Goal: Task Accomplishment & Management: Complete application form

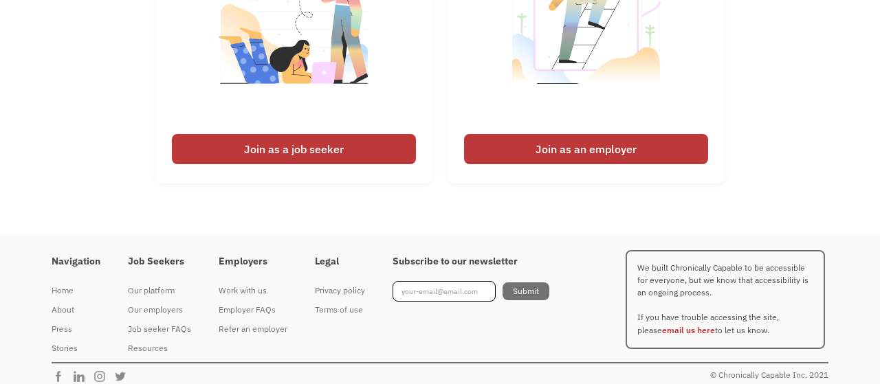
scroll to position [3158, 0]
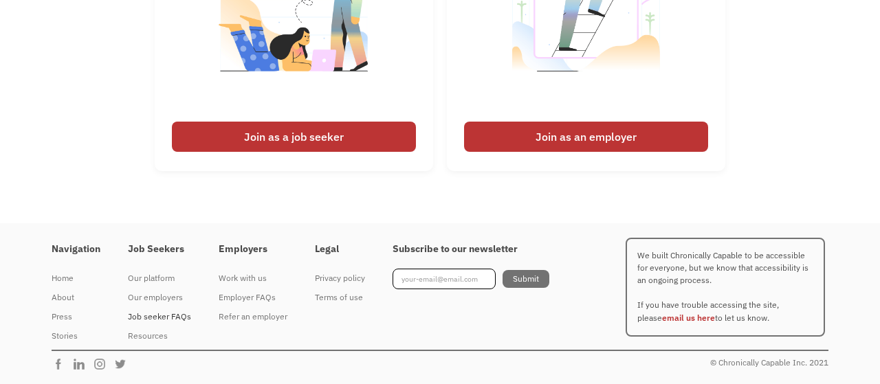
click at [170, 316] on div "Job seeker FAQs" at bounding box center [159, 317] width 63 height 16
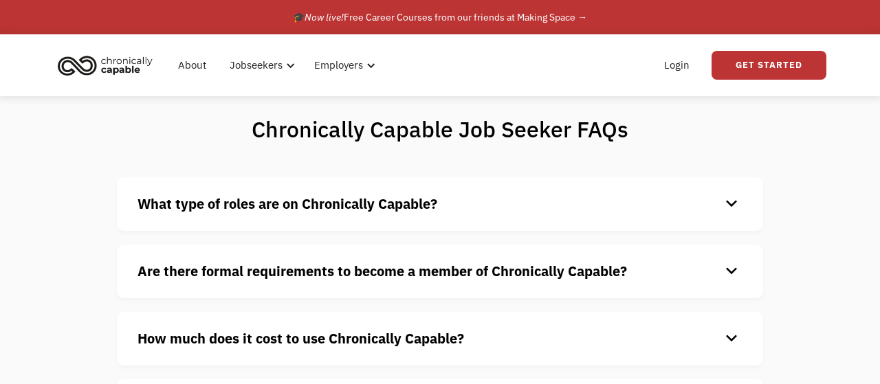
click at [283, 199] on strong "What type of roles are on Chronically Capable?" at bounding box center [287, 204] width 300 height 19
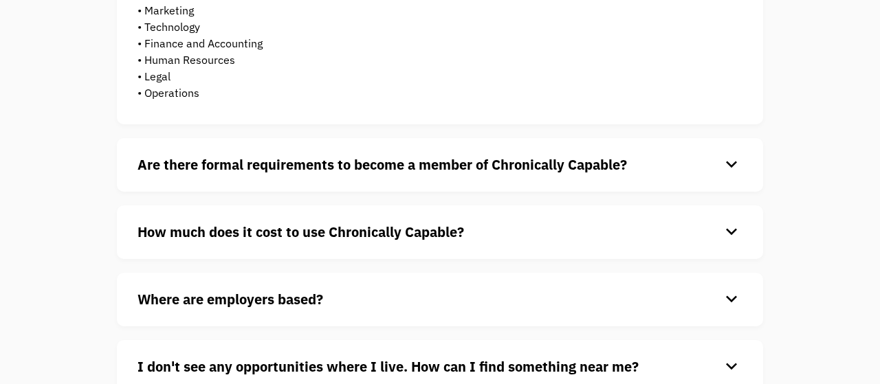
scroll to position [393, 0]
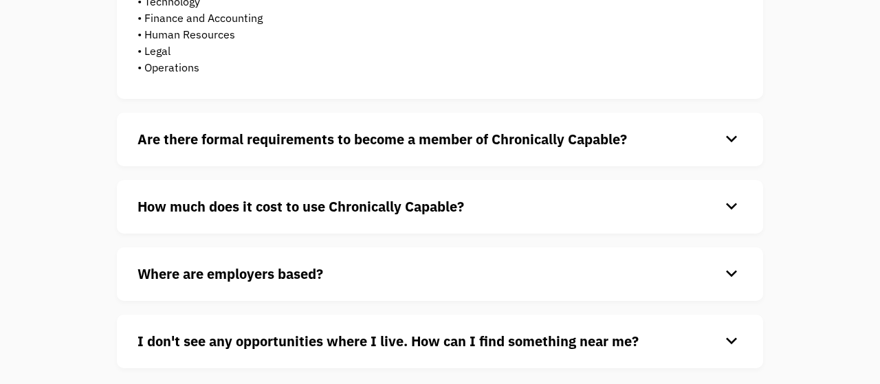
click at [309, 153] on div "Are there formal requirements to become a member of Chronically Capable? keyboa…" at bounding box center [440, 140] width 646 height 54
click at [311, 145] on strong "Are there formal requirements to become a member of Chronically Capable?" at bounding box center [381, 139] width 489 height 19
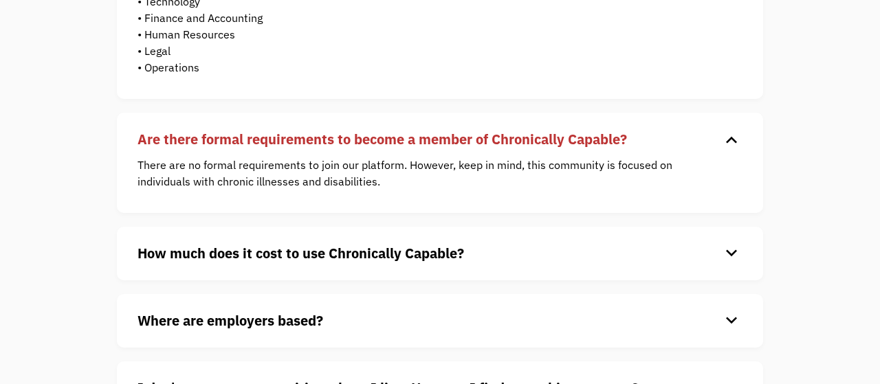
click at [217, 251] on strong "How much does it cost to use Chronically Capable?" at bounding box center [300, 253] width 327 height 19
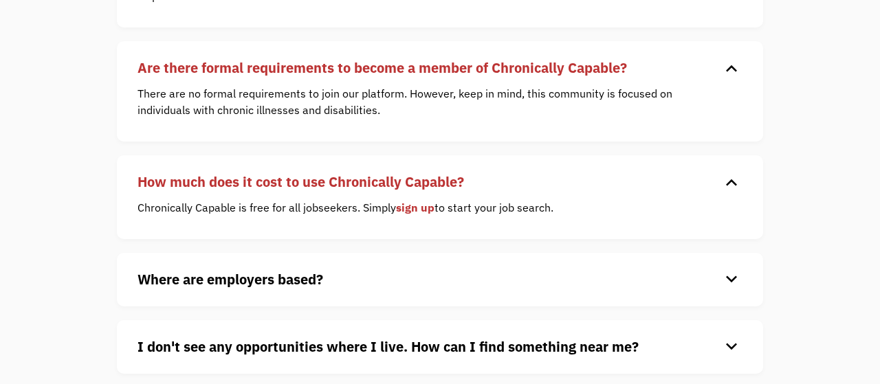
scroll to position [500, 0]
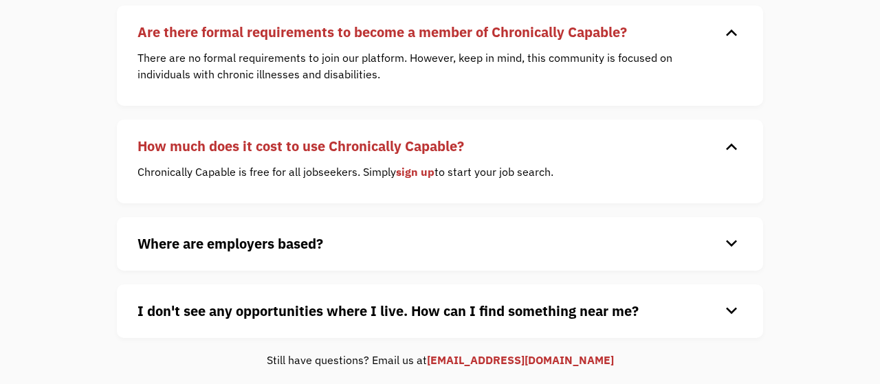
click at [217, 251] on strong "Where are employers based?" at bounding box center [230, 243] width 186 height 19
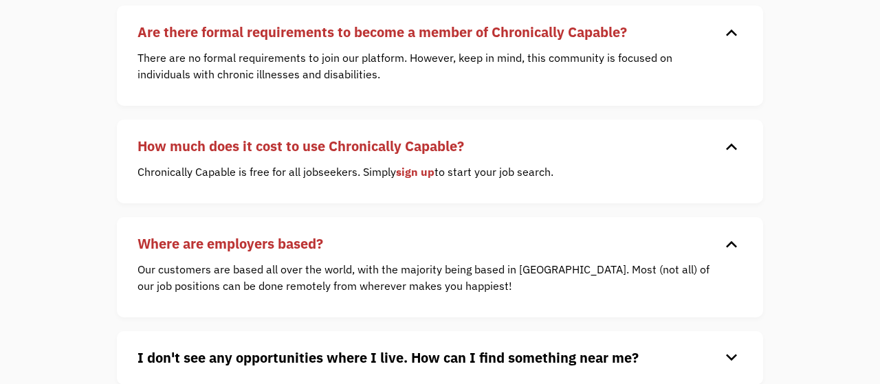
scroll to position [536, 0]
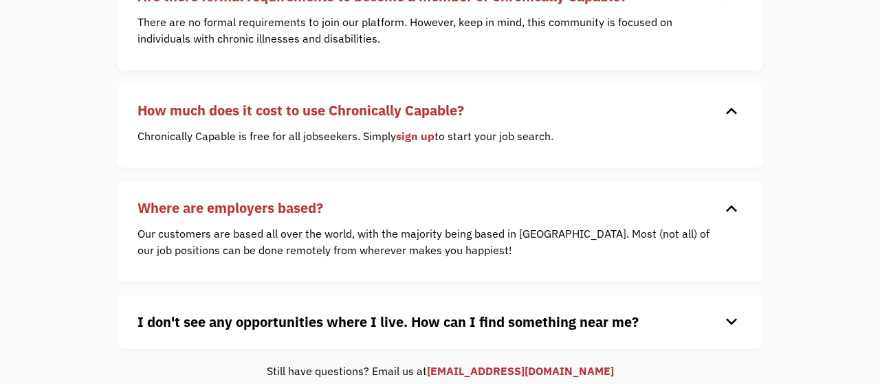
click at [453, 341] on div "I don't see any opportunities where I live. How can I find something near me? k…" at bounding box center [440, 323] width 646 height 54
click at [461, 327] on strong "I don't see any opportunities where I live. How can I find something near me?" at bounding box center [387, 322] width 501 height 19
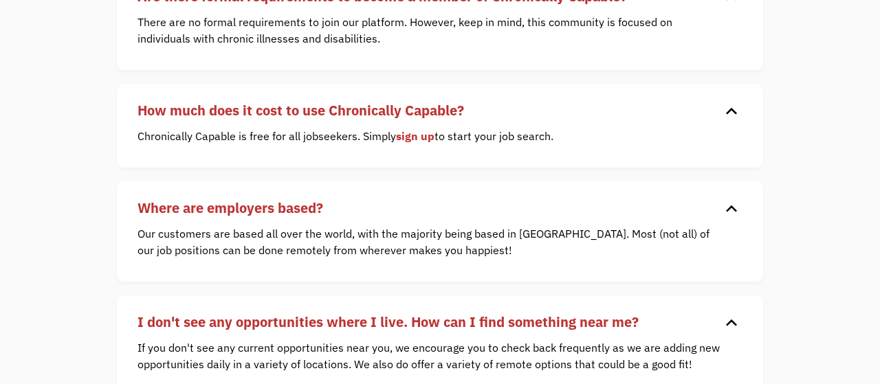
click at [427, 138] on link "sign up" at bounding box center [415, 136] width 38 height 14
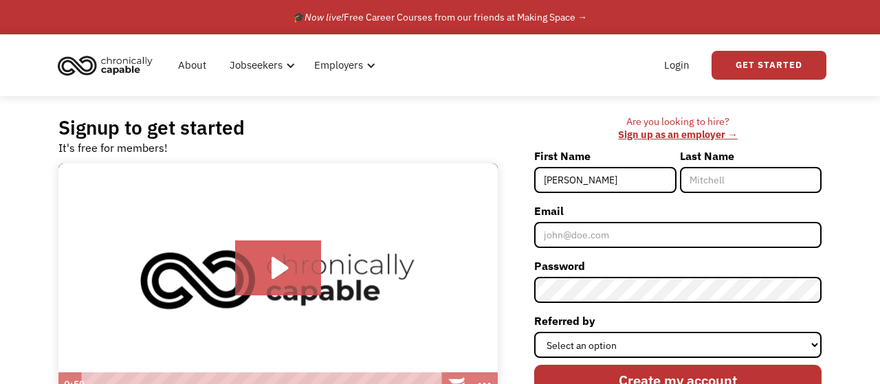
type input "[PERSON_NAME]"
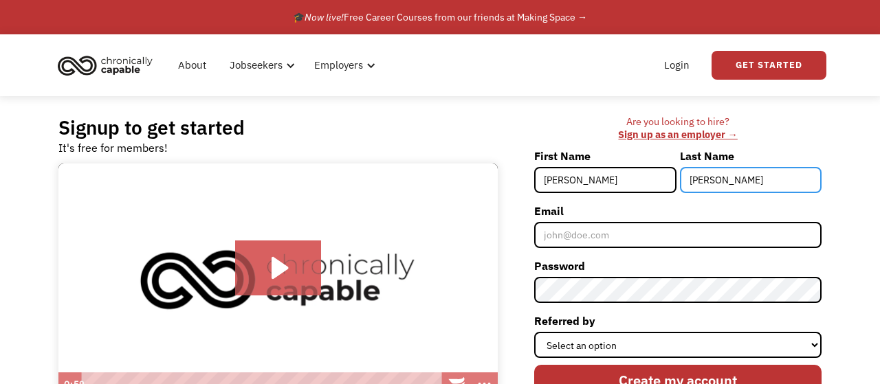
type input "[PERSON_NAME]"
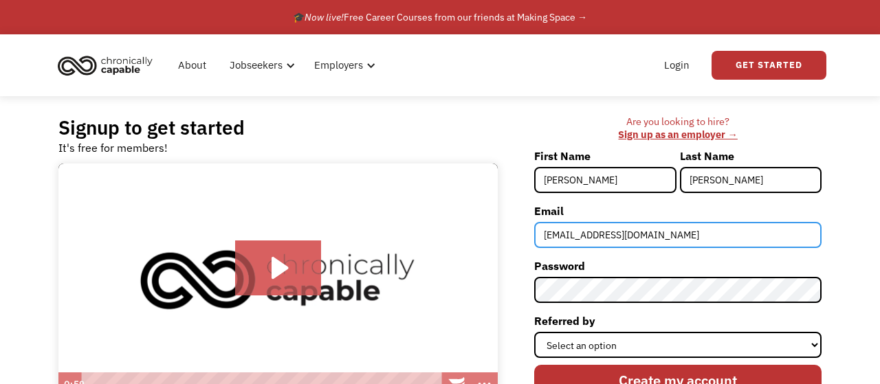
type input "[EMAIL_ADDRESS][DOMAIN_NAME]"
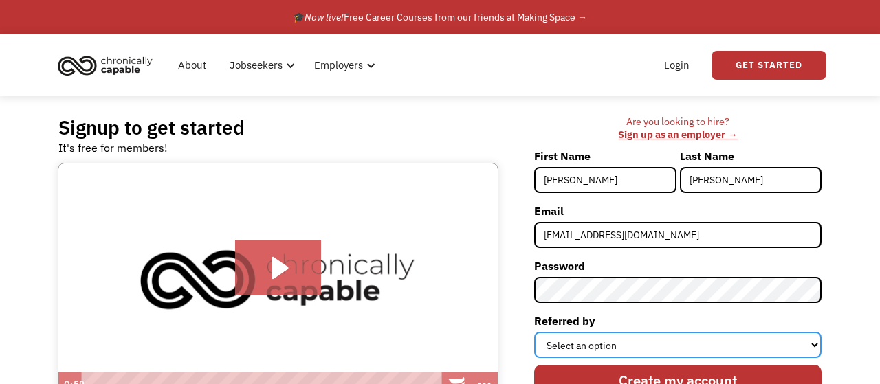
click at [534, 332] on select "Select an option Instagram Facebook Twitter Search Engine News Article Word of …" at bounding box center [677, 345] width 287 height 26
click at [549, 342] on select "Select an option Instagram Facebook Twitter Search Engine News Article Word of …" at bounding box center [677, 345] width 287 height 26
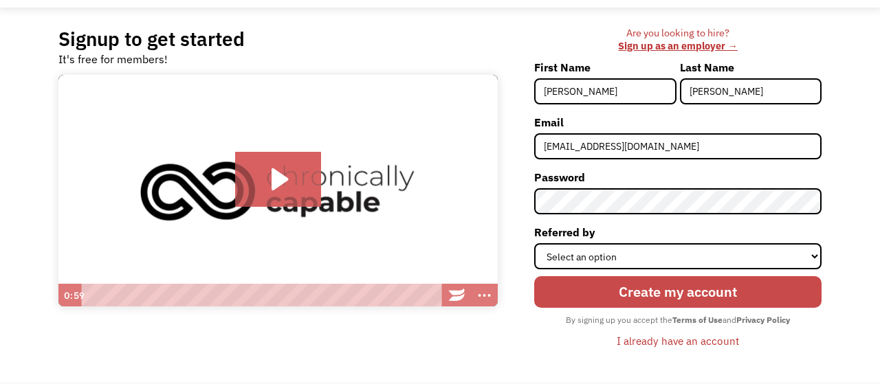
click at [690, 285] on input "Create my account" at bounding box center [677, 292] width 287 height 32
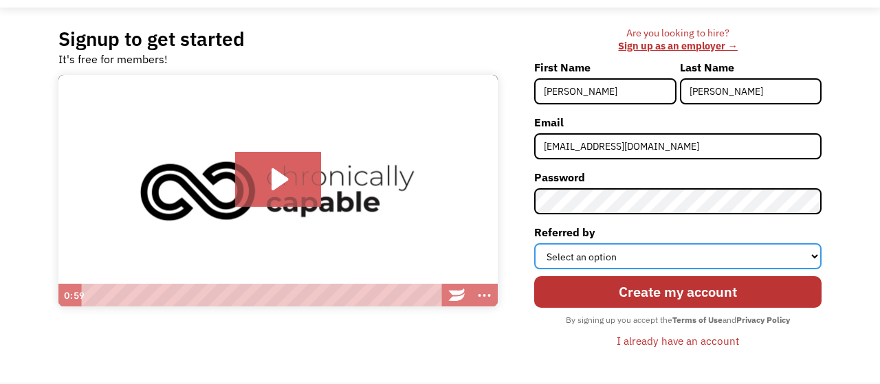
click at [534, 243] on select "Select an option Instagram Facebook Twitter Search Engine News Article Word of …" at bounding box center [677, 256] width 287 height 26
select select "Other"
click option "Other" at bounding box center [0, 0] width 0 height 0
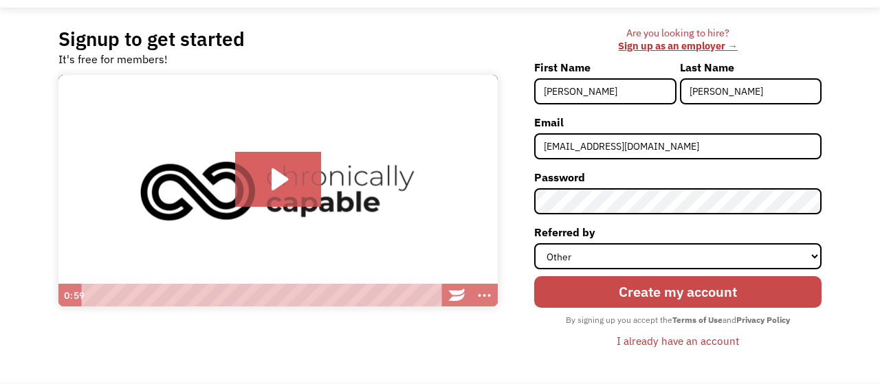
click at [562, 287] on input "Create my account" at bounding box center [677, 292] width 287 height 32
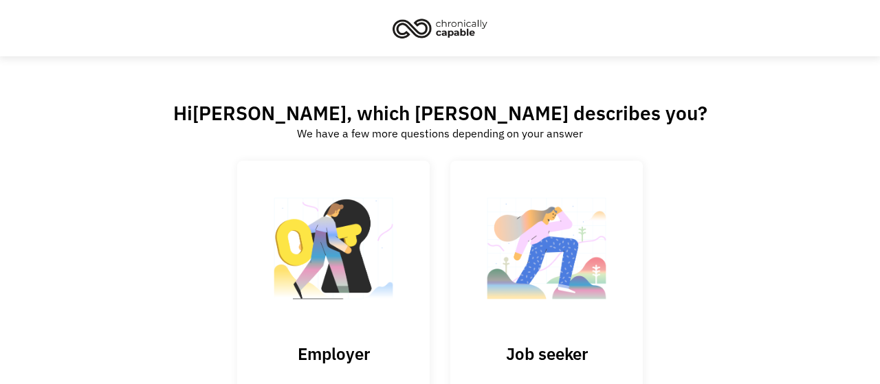
scroll to position [77, 0]
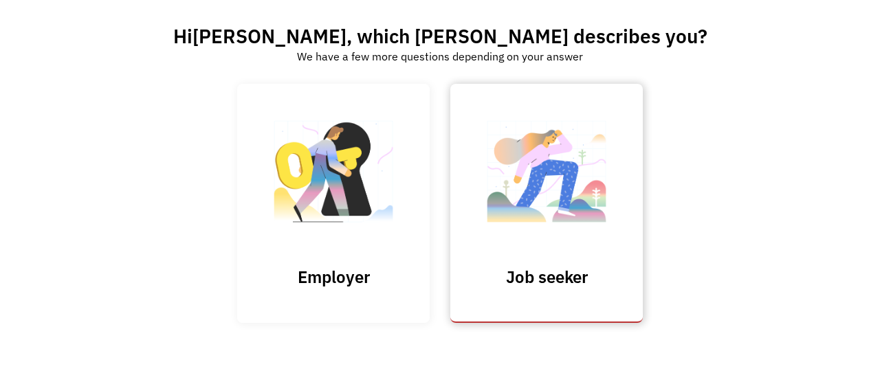
click at [551, 239] on img at bounding box center [546, 178] width 137 height 134
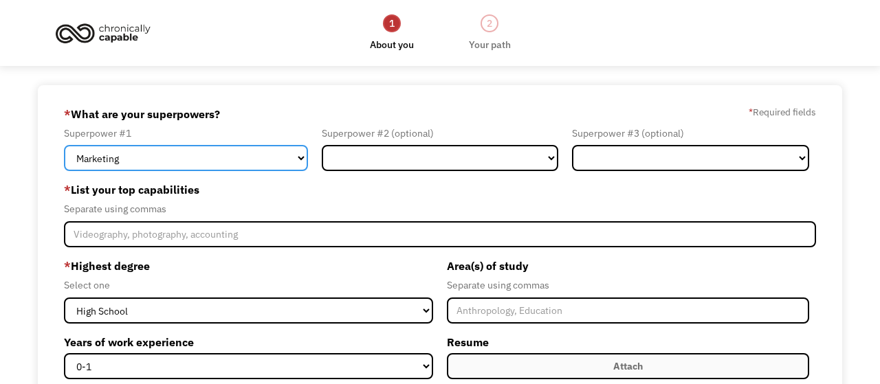
click at [64, 145] on select "Marketing Human Resources Finance Technology Operations Sales Industrial & Manu…" at bounding box center [185, 158] width 243 height 26
select select "Technology"
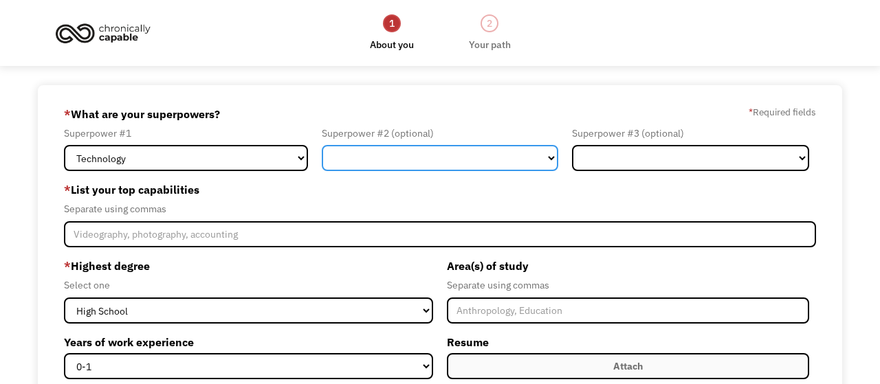
click at [322, 145] on select "Marketing Human Resources Finance Technology Operations Sales Industrial & Manu…" at bounding box center [440, 158] width 236 height 26
select select "Customer Service"
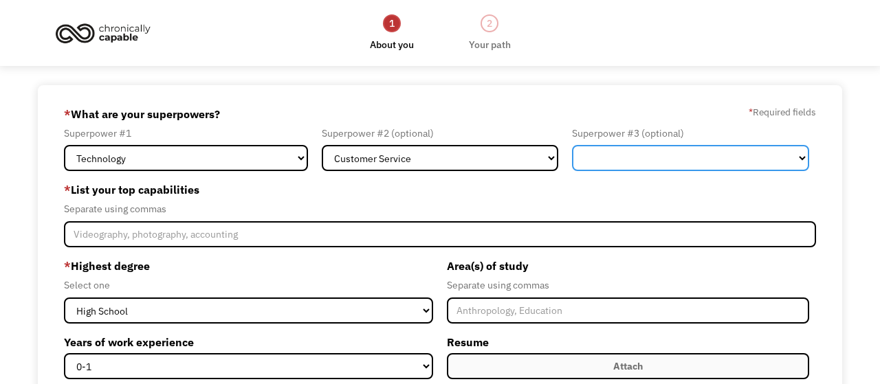
click at [572, 145] on select "Marketing Human Resources Finance Technology Operations Sales Industrial & Manu…" at bounding box center [690, 158] width 236 height 26
select select "Operations"
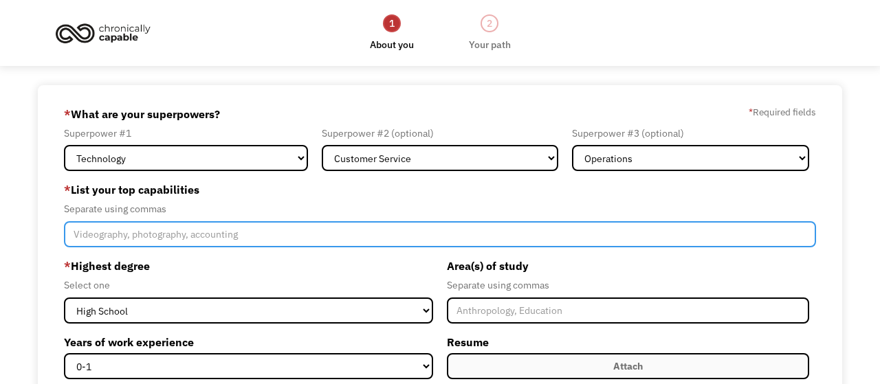
click at [138, 242] on input "Member-Create-Step1" at bounding box center [439, 234] width 751 height 26
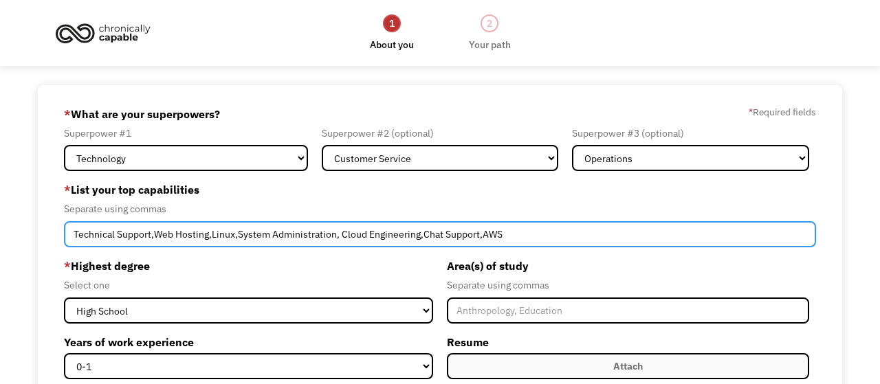
type input "Technical Support,Web Hosting,Linux,System Administration, Cloud Engineering,Ch…"
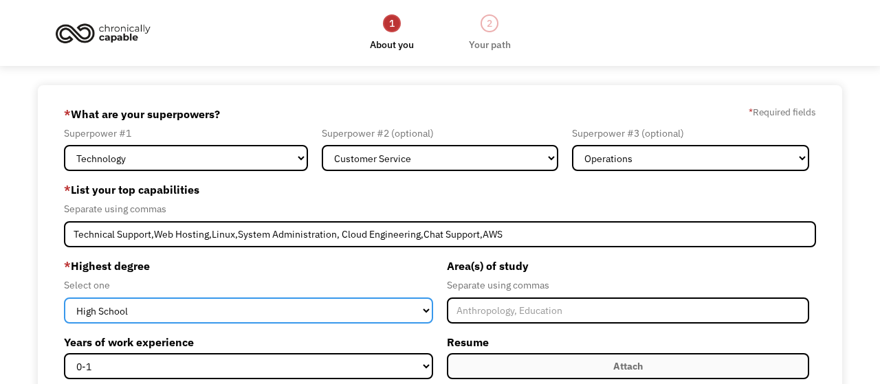
click at [64, 298] on select "High School Associates Bachelors Master's PhD" at bounding box center [248, 311] width 369 height 26
select select "bachelors"
click option "Bachelors" at bounding box center [0, 0] width 0 height 0
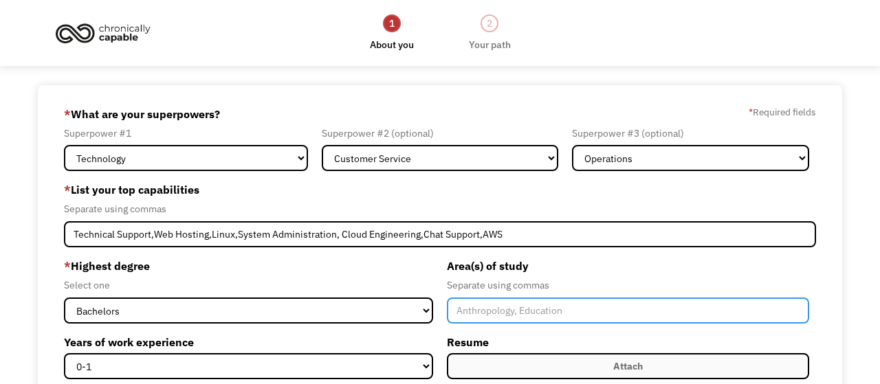
click at [518, 307] on input "Member-Create-Step1" at bounding box center [628, 311] width 362 height 26
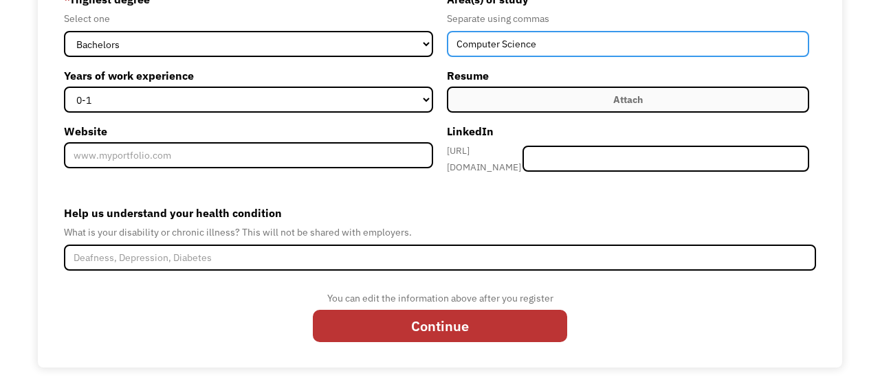
scroll to position [188, 0]
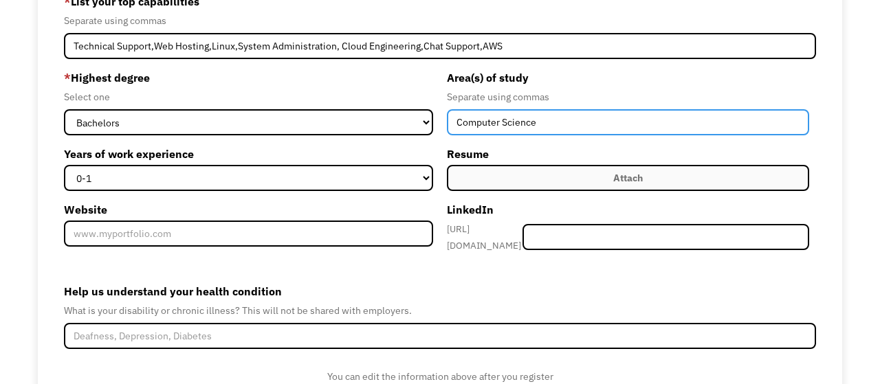
type input "Computer Science"
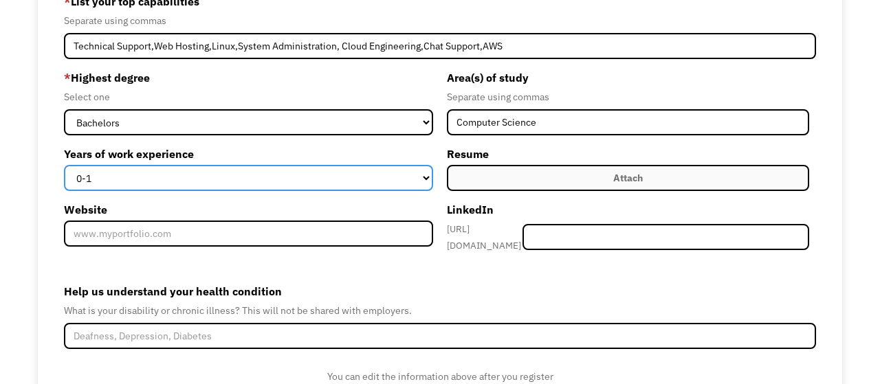
click at [64, 165] on select "0-1 2-4 5-10 11-15 15+" at bounding box center [248, 178] width 369 height 26
select select "2-4"
click option "2-4" at bounding box center [0, 0] width 0 height 0
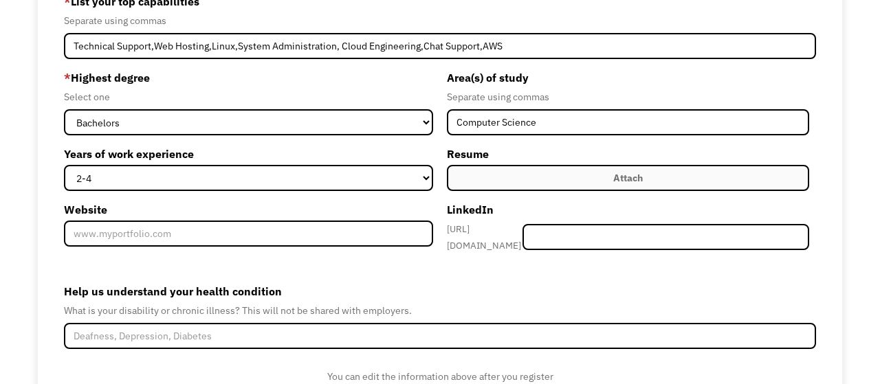
click at [507, 176] on label "Attach" at bounding box center [628, 178] width 362 height 26
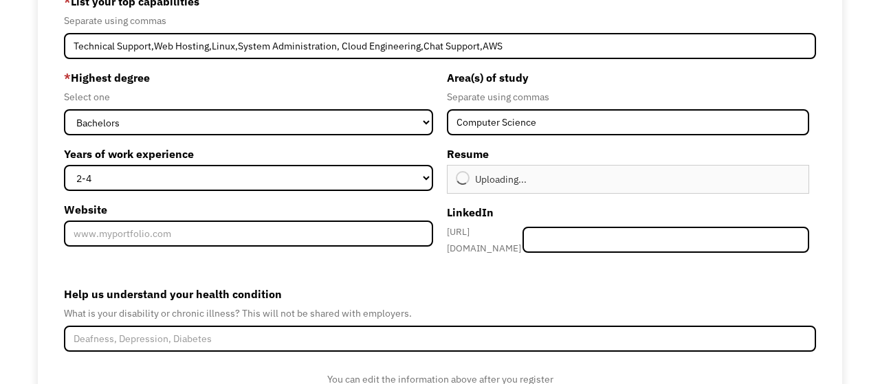
type input "Continue"
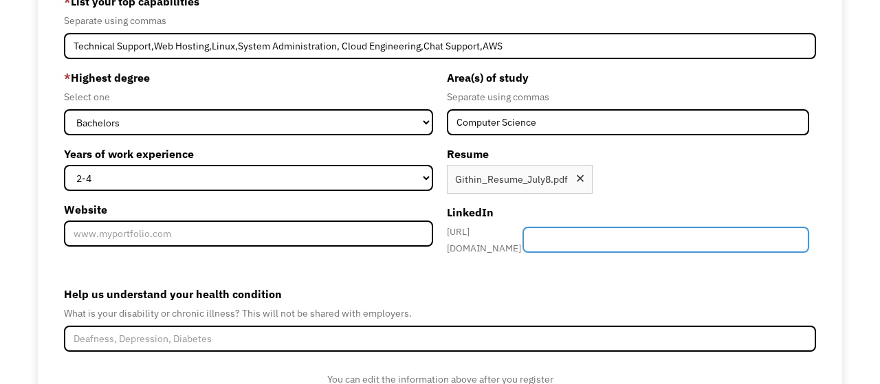
click at [557, 247] on input "Member-Create-Step1" at bounding box center [665, 240] width 287 height 26
paste input "[URL][DOMAIN_NAME][PERSON_NAME]"
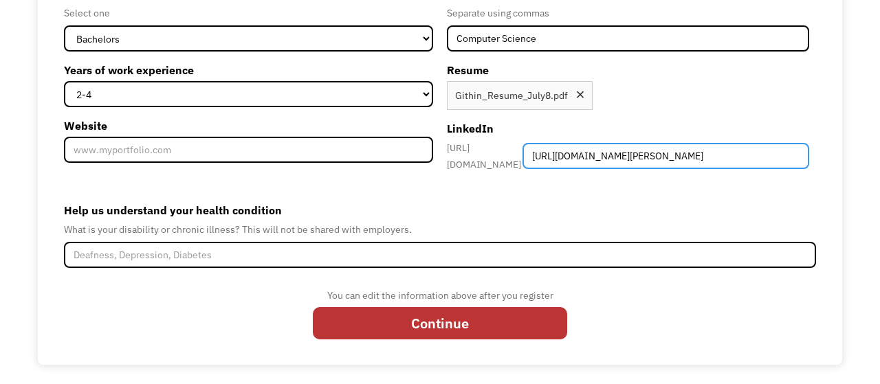
type input "[URL][DOMAIN_NAME][PERSON_NAME]"
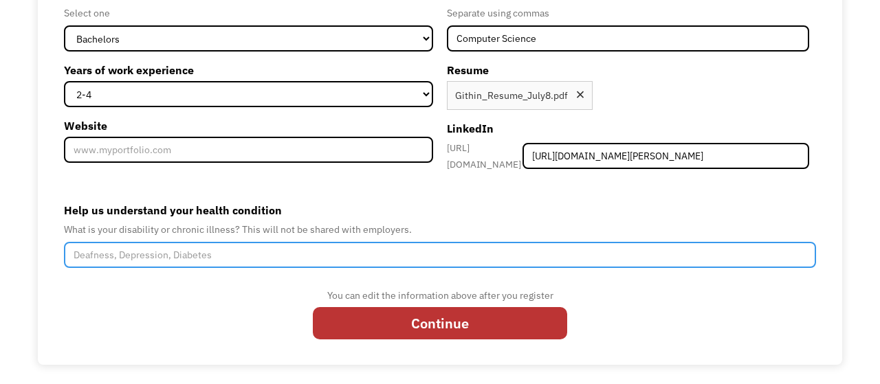
click at [340, 254] on input "Help us understand your health condition" at bounding box center [439, 255] width 751 height 26
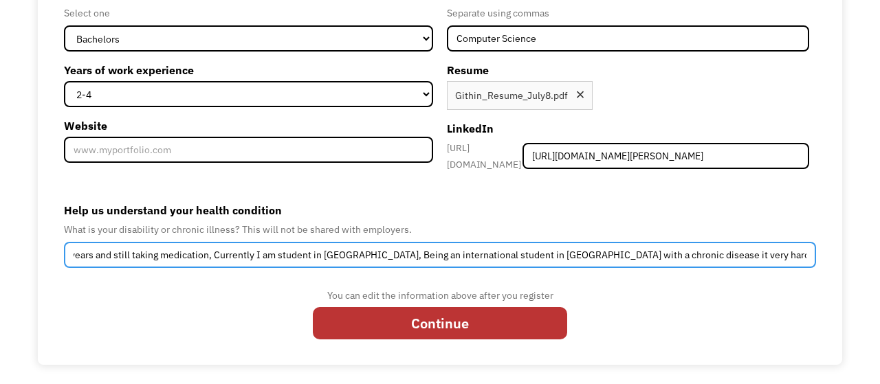
scroll to position [0, 307]
type input "I have been diagnosed with Ulceritive Colitis for the past 4 years and still ta…"
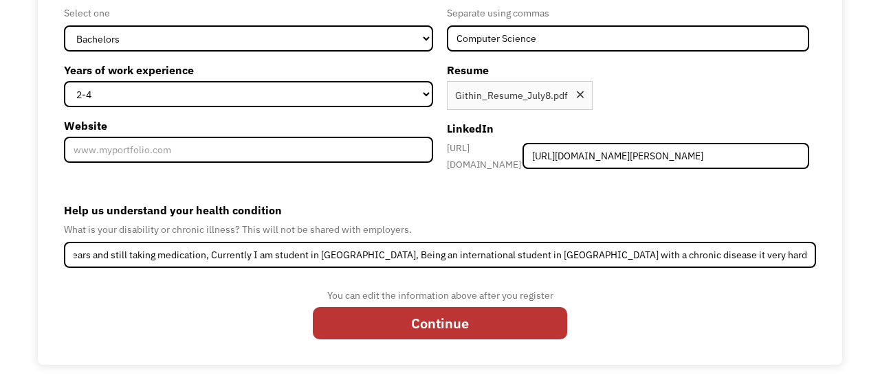
click at [426, 342] on div "You can edit the information above after you register Continue" at bounding box center [440, 317] width 254 height 60
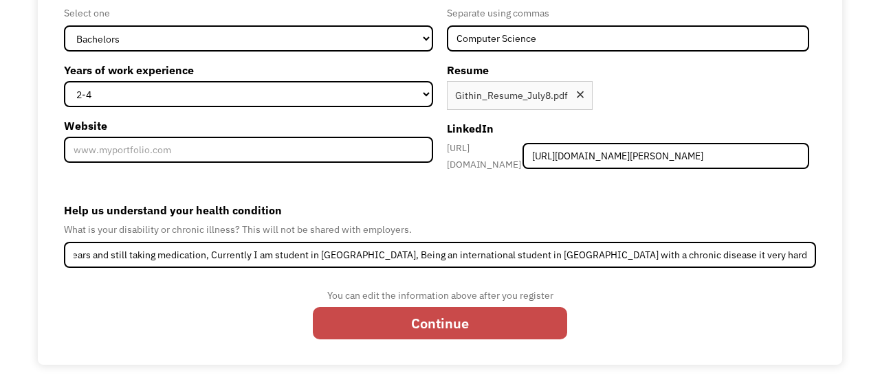
click at [427, 332] on input "Continue" at bounding box center [440, 323] width 254 height 32
type input "Please wait..."
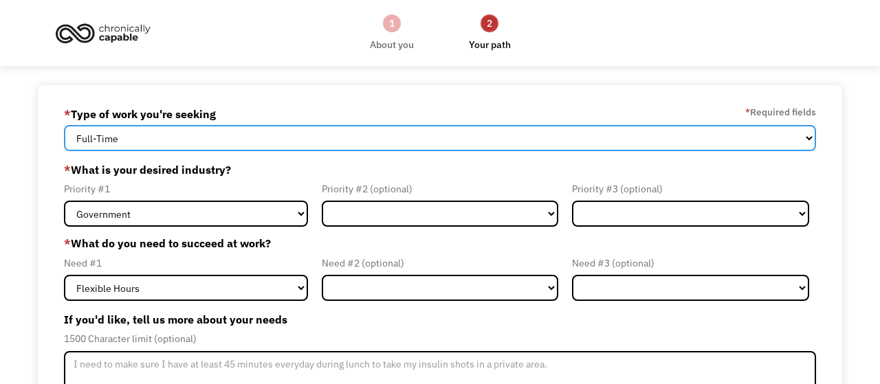
click at [64, 125] on select "Full-Time Part-Time Both Full-Time and Part-Time" at bounding box center [439, 138] width 751 height 26
select select "part-time"
click option "Part-Time" at bounding box center [0, 0] width 0 height 0
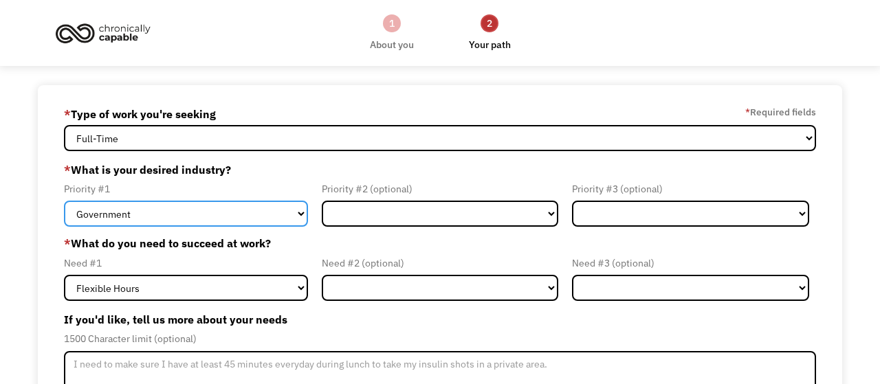
click at [64, 201] on select "Government Finance & Insurance Health & Social Care Tech & Engineering Creative…" at bounding box center [185, 214] width 243 height 26
select select "Tech & Engineering"
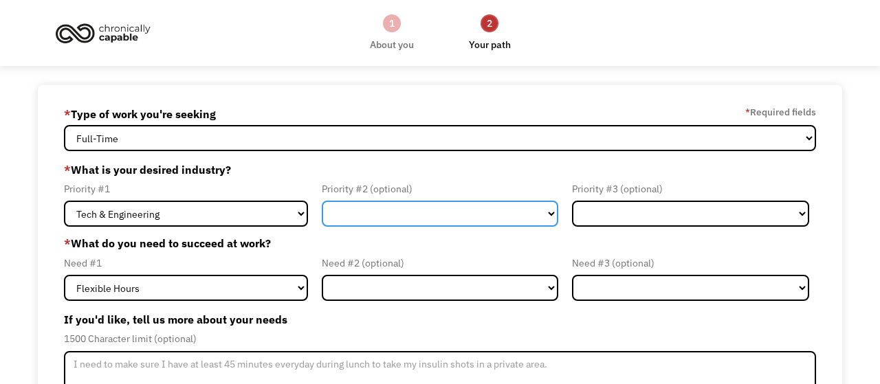
click at [322, 201] on select "Government Finance & Insurance Health & Social Care Tech & Engineering Creative…" at bounding box center [440, 214] width 236 height 26
select select "Administrative"
click option "Administrative" at bounding box center [0, 0] width 0 height 0
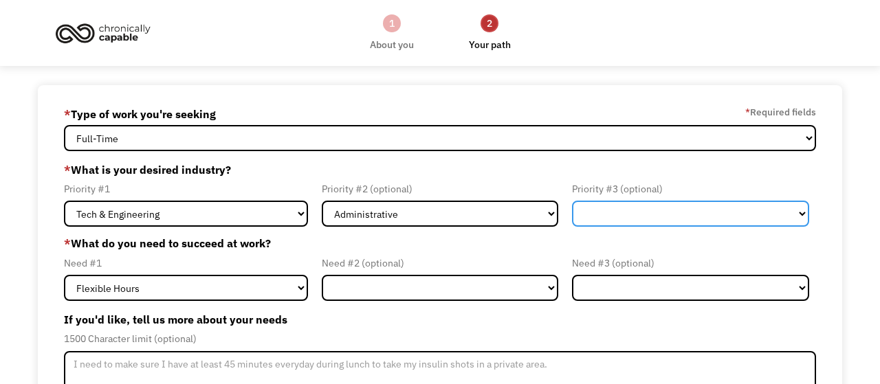
click at [572, 201] on select "Government Finance & Insurance Health & Social Care Tech & Engineering Creative…" at bounding box center [690, 214] width 236 height 26
select select "Other"
click option "Other" at bounding box center [0, 0] width 0 height 0
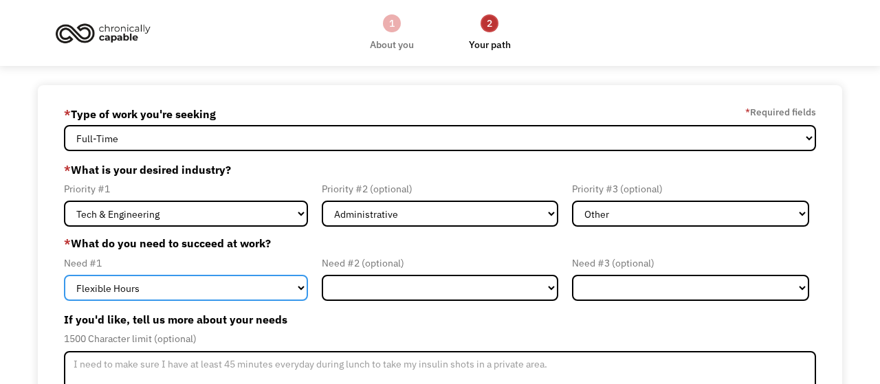
click at [64, 275] on select "Flexible Hours Remote Work Service Animal On-site Accommodations Visual Support…" at bounding box center [185, 288] width 243 height 26
click option "Flexible Hours" at bounding box center [0, 0] width 0 height 0
click at [64, 275] on select "Flexible Hours Remote Work Service Animal On-site Accommodations Visual Support…" at bounding box center [185, 288] width 243 height 26
select select "Remote Work"
click option "Remote Work" at bounding box center [0, 0] width 0 height 0
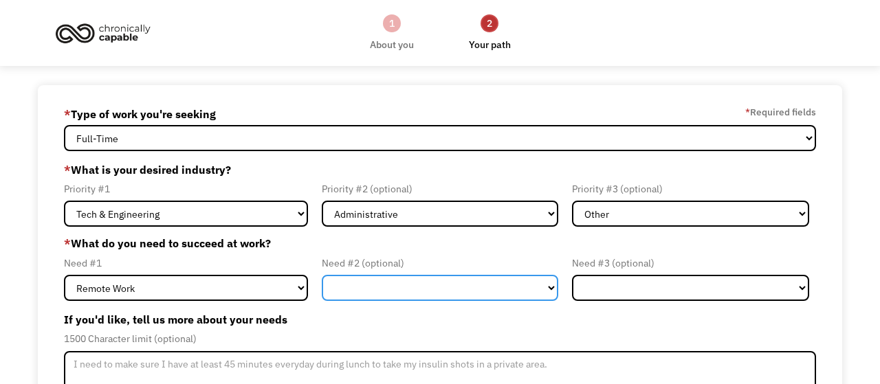
click at [322, 275] on select "Flexible Hours Remote Work Service Animal On-site Accommodations Visual Support…" at bounding box center [440, 288] width 236 height 26
select select "Flexible Hours"
click option "Flexible Hours" at bounding box center [0, 0] width 0 height 0
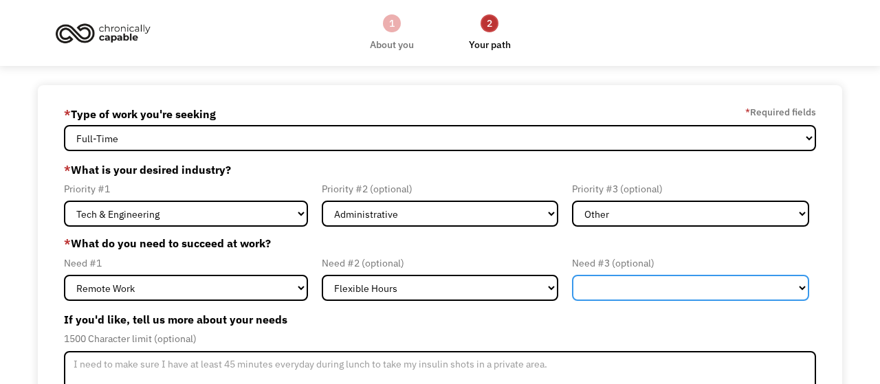
click at [572, 275] on select "Flexible Hours Remote Work Service Animal On-site Accommodations Visual Support…" at bounding box center [690, 288] width 236 height 26
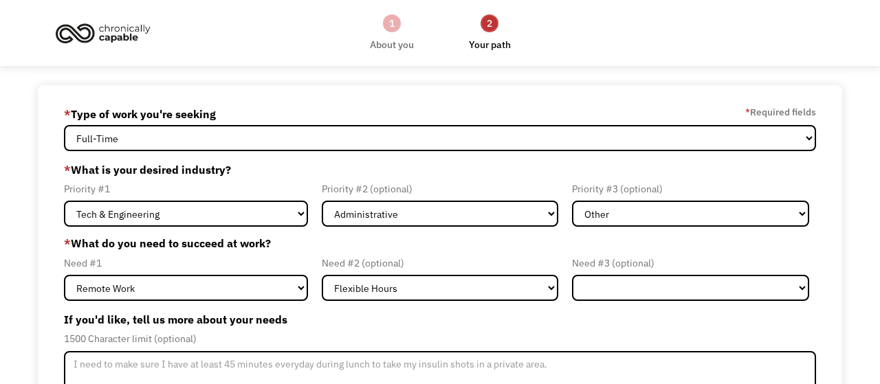
click at [584, 309] on form "68bde0f01759301b7772ed84 githinthomas64@gmail.com Githin Thomas * Type of work …" at bounding box center [439, 333] width 751 height 460
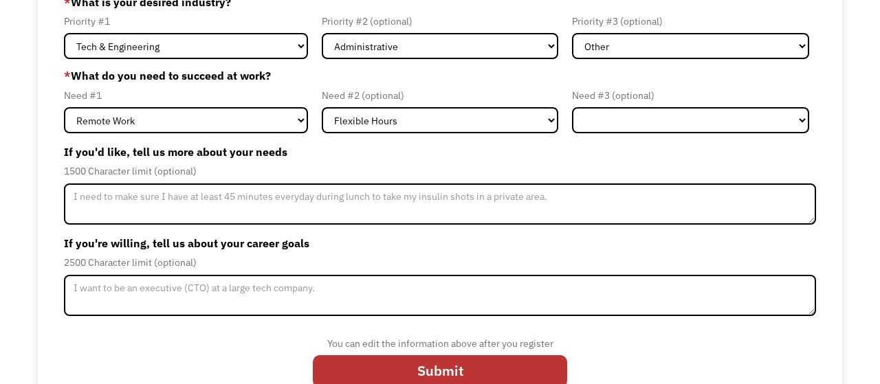
scroll to position [196, 0]
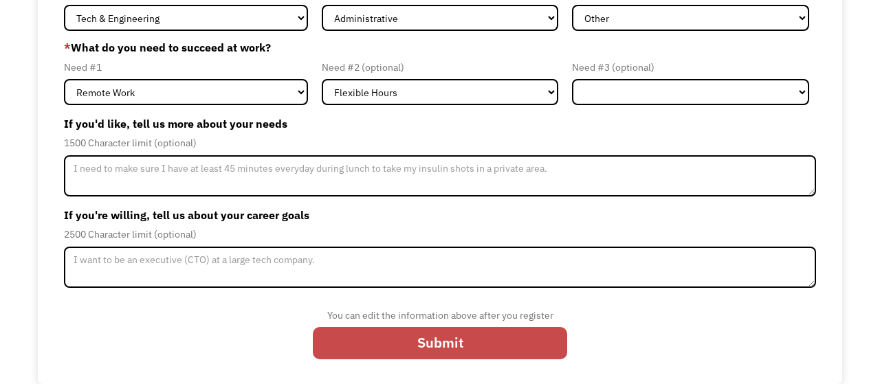
click at [493, 338] on input "Submit" at bounding box center [440, 343] width 254 height 32
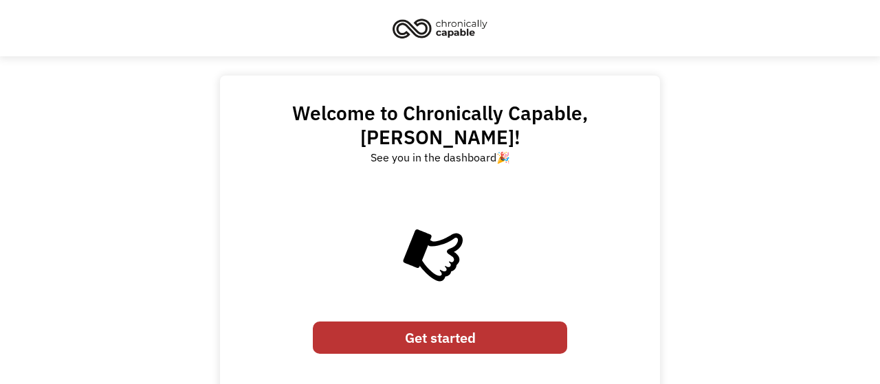
click at [461, 322] on link "Get started" at bounding box center [440, 338] width 254 height 32
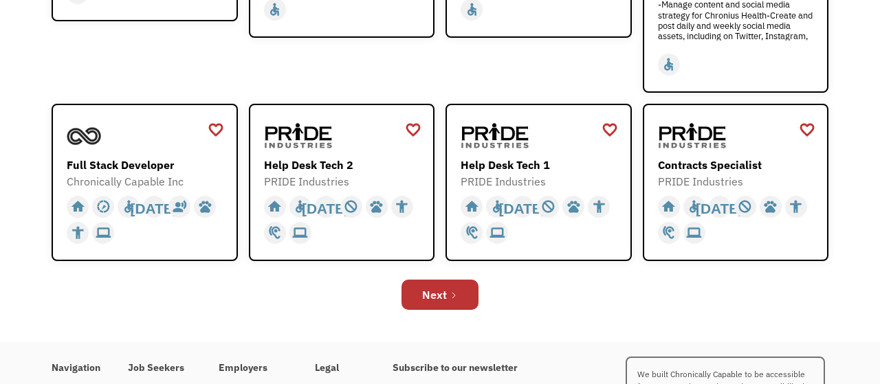
scroll to position [464, 0]
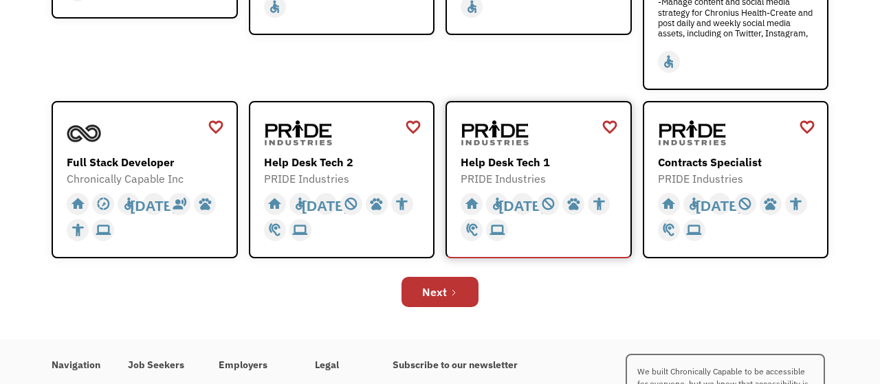
click at [502, 160] on div "Help Desk Tech 1" at bounding box center [540, 162] width 159 height 16
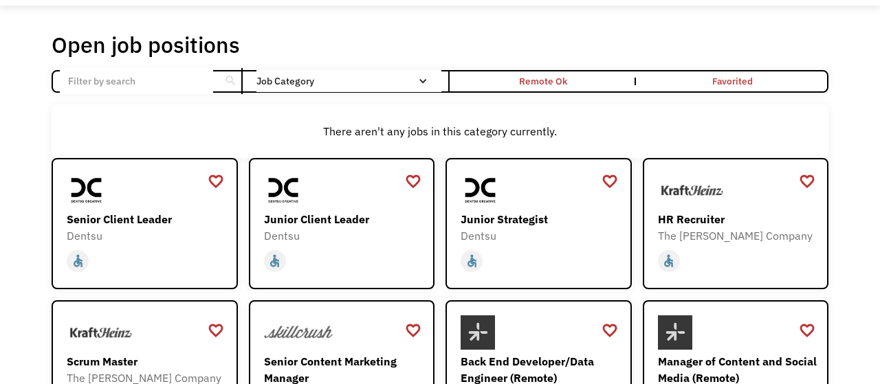
scroll to position [49, 0]
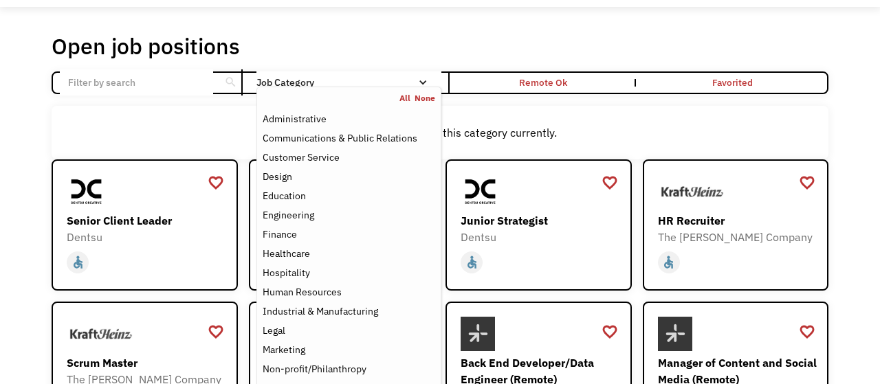
click at [389, 85] on div "Job Category" at bounding box center [348, 83] width 185 height 10
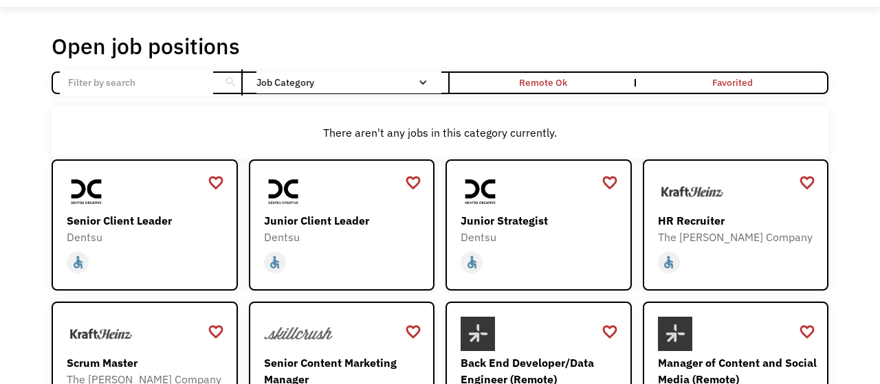
click at [389, 85] on div "Job Category" at bounding box center [348, 83] width 185 height 10
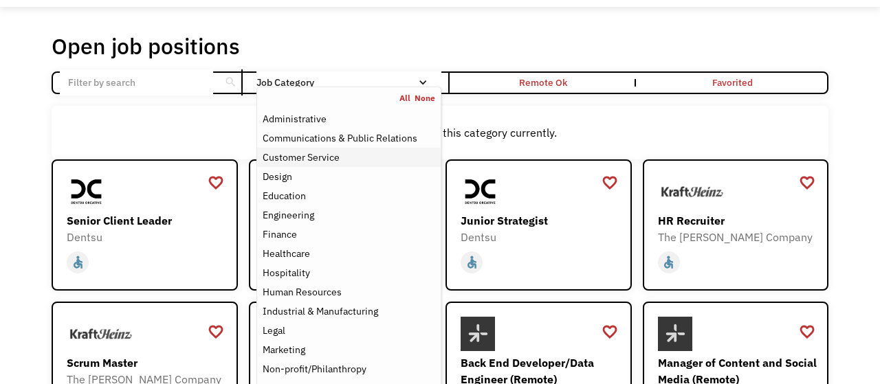
click at [363, 158] on div "Customer Service" at bounding box center [349, 157] width 173 height 16
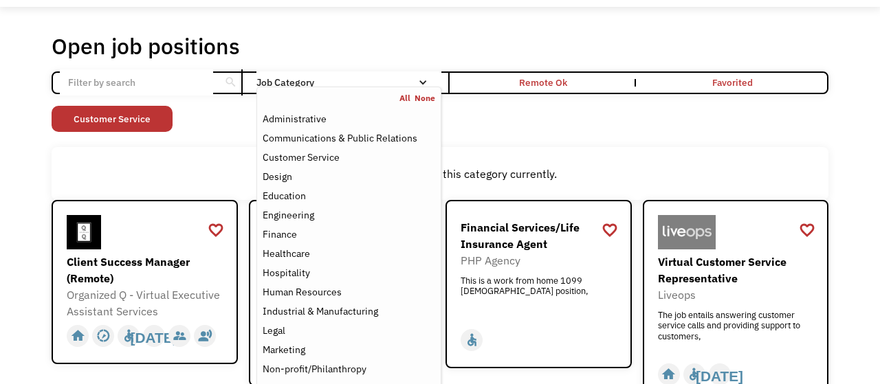
click at [540, 27] on div "Open job positions You have X liked items Search search Filter by category Admi…" at bounding box center [440, 218] width 804 height 384
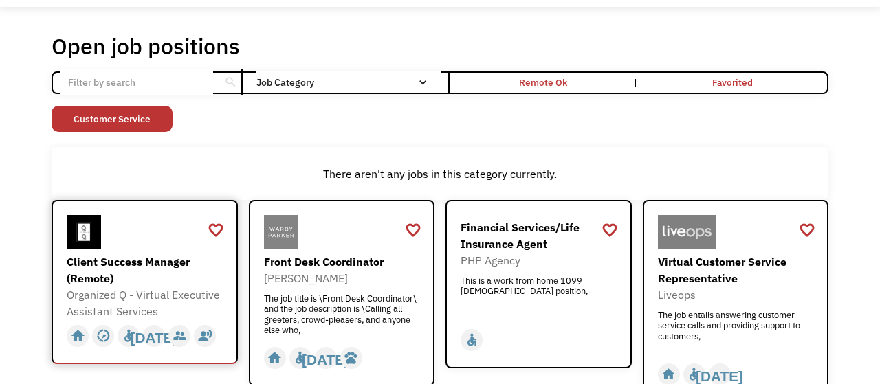
click at [114, 261] on div "Client Success Manager (Remote)" at bounding box center [146, 270] width 159 height 33
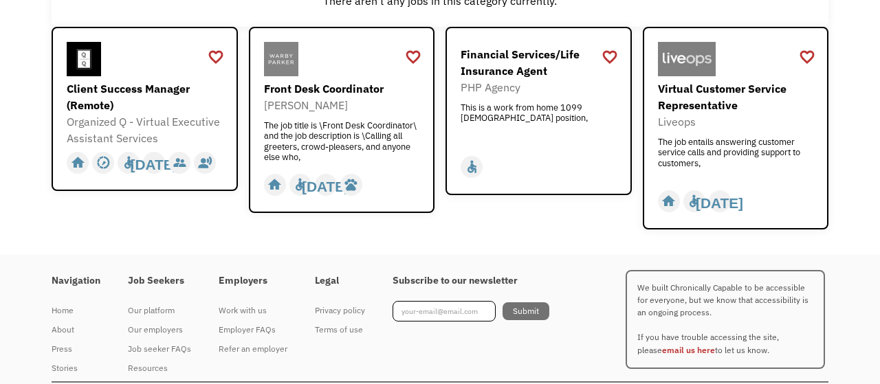
scroll to position [228, 0]
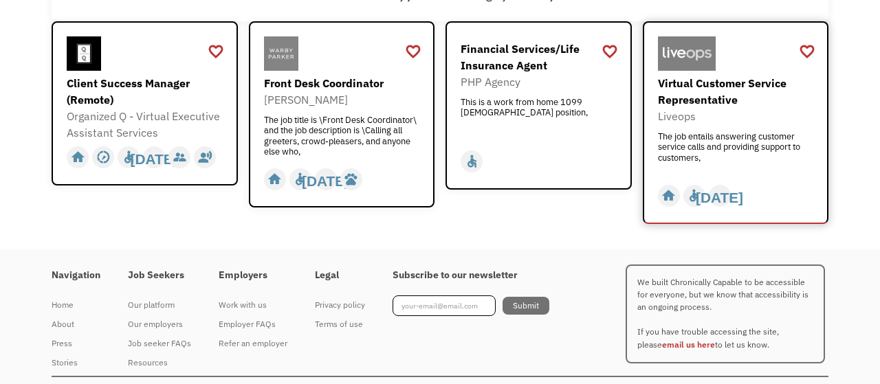
click at [724, 96] on div "Virtual Customer Service Representative" at bounding box center [737, 91] width 159 height 33
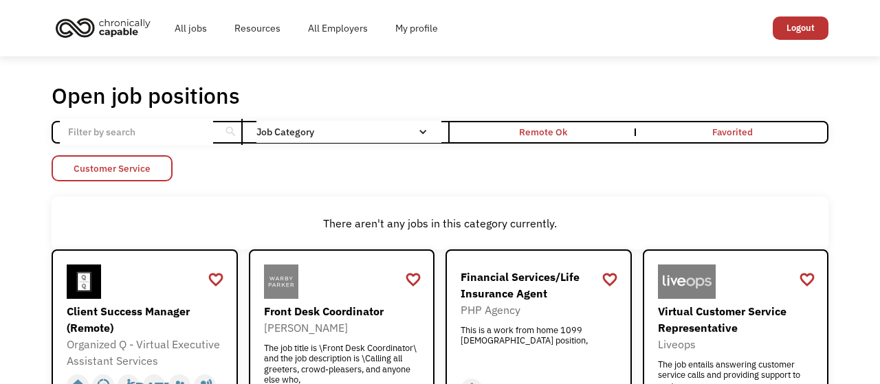
click at [139, 172] on link "Customer Service" at bounding box center [112, 168] width 121 height 26
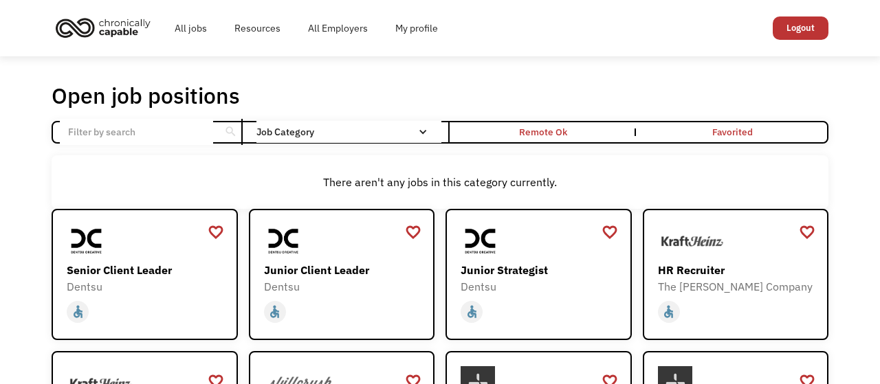
click at [154, 127] on input "Email Form" at bounding box center [136, 132] width 153 height 26
click input "Email Form" at bounding box center [0, 0] width 0 height 0
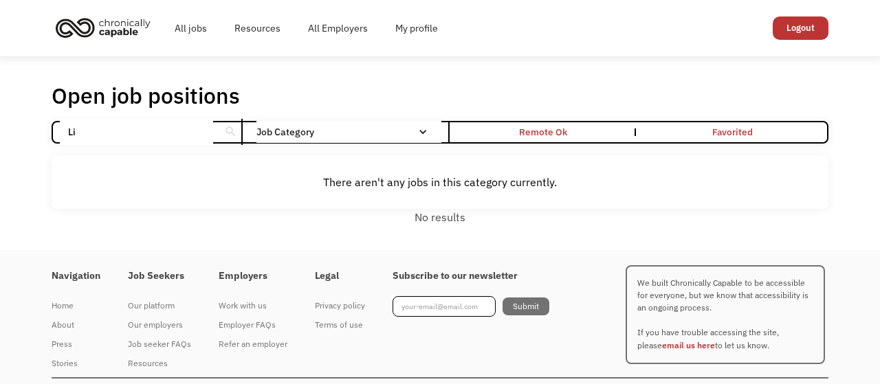
type input "L"
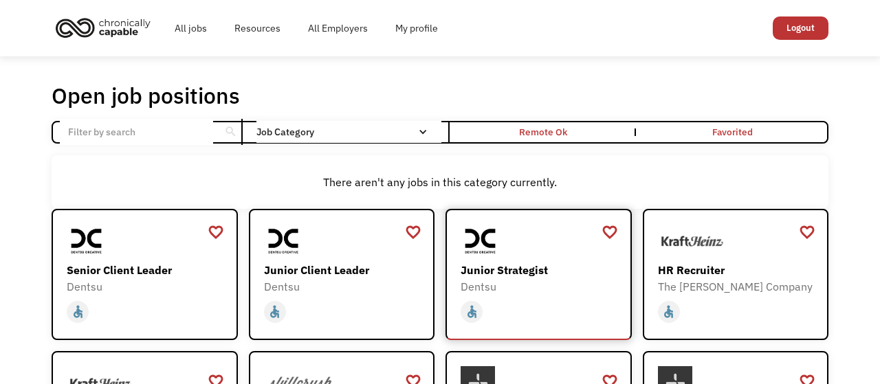
click at [484, 262] on div "Junior Strategist Dentsu https://join.smartrecruiters.com/dentsu/3f6e4235-1bf0-…" at bounding box center [540, 259] width 159 height 71
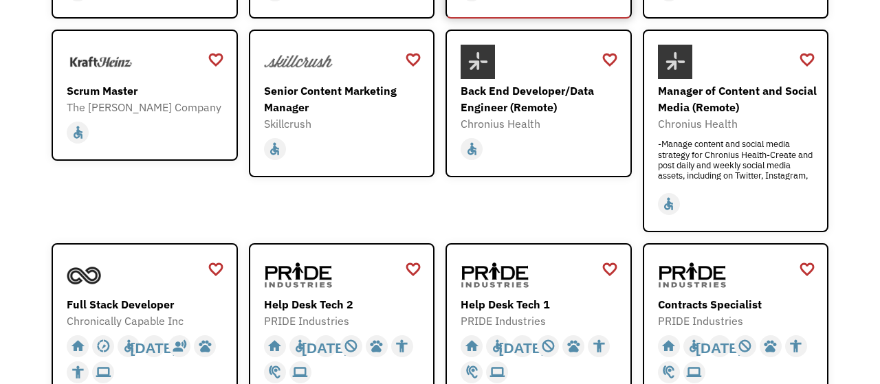
scroll to position [393, 0]
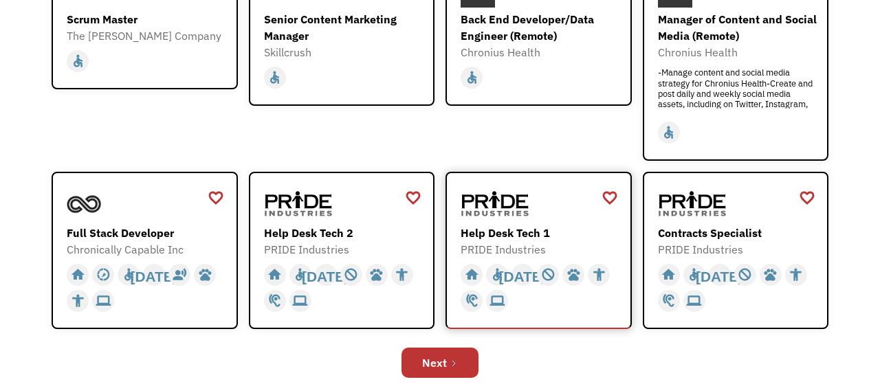
click at [521, 225] on div "Help Desk Tech 1" at bounding box center [540, 233] width 159 height 16
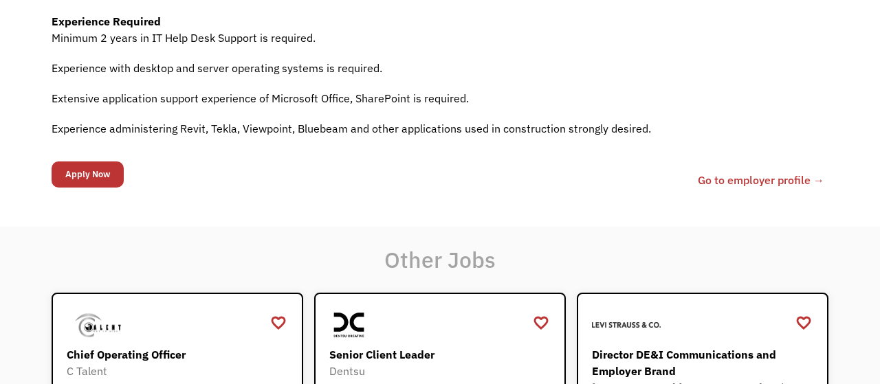
scroll to position [786, 0]
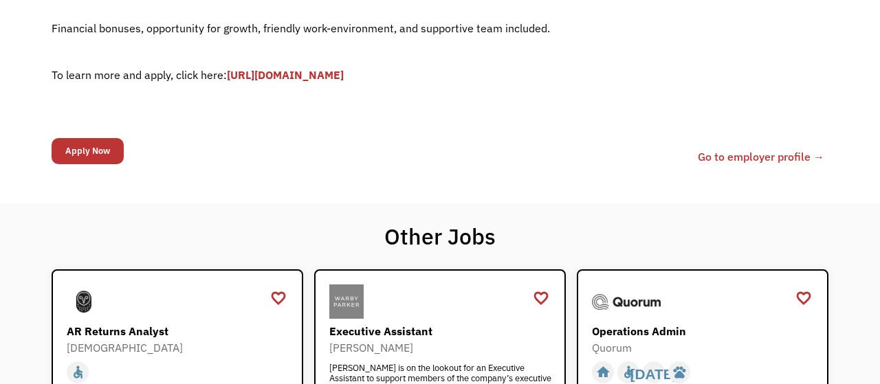
scroll to position [429, 0]
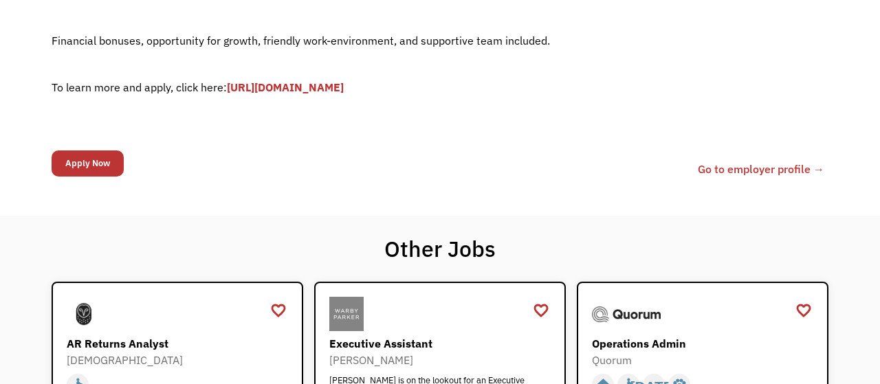
click at [344, 86] on link "[URL][DOMAIN_NAME]" at bounding box center [285, 87] width 117 height 14
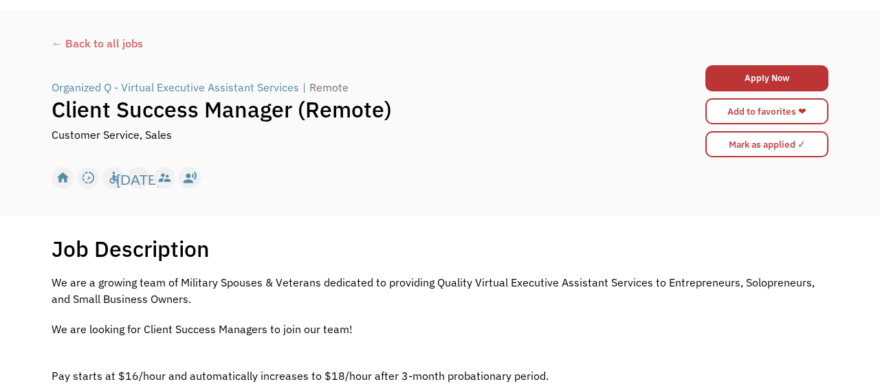
scroll to position [30, 0]
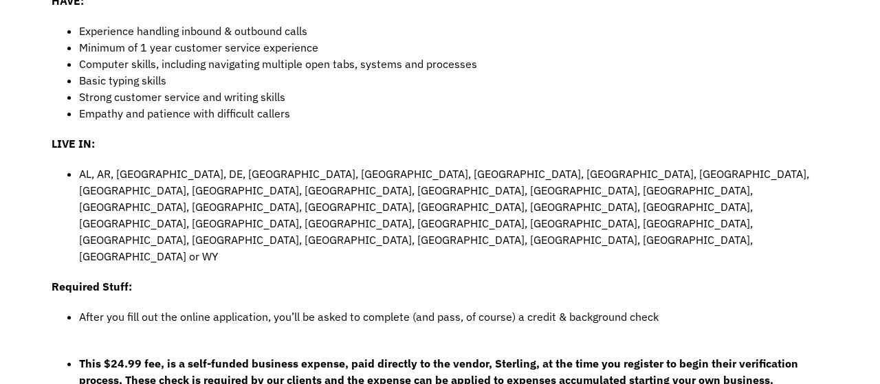
scroll to position [643, 0]
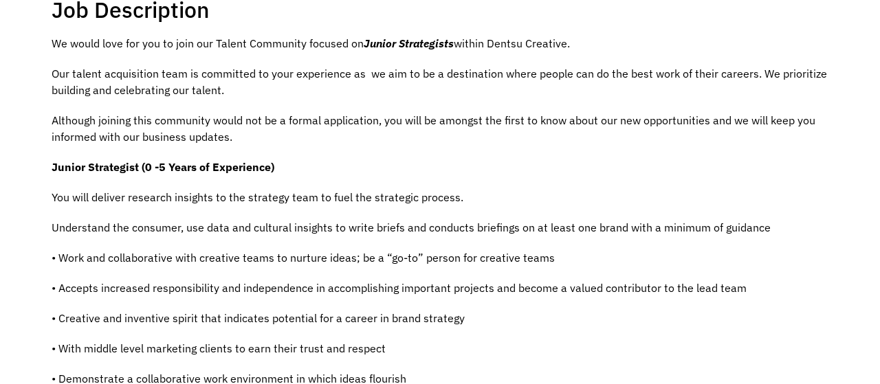
scroll to position [322, 0]
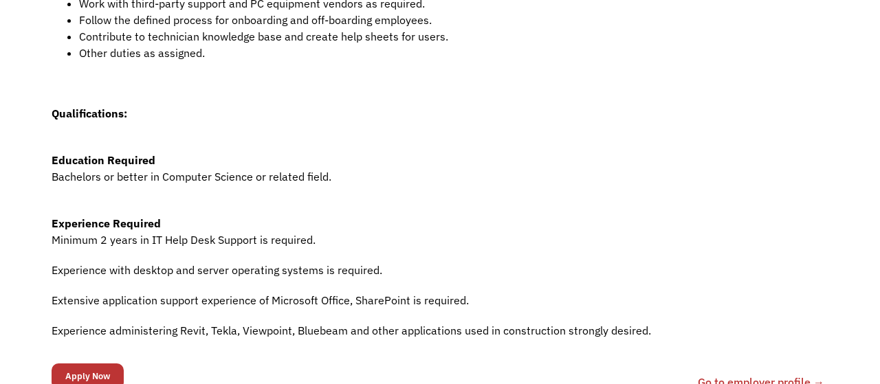
scroll to position [572, 0]
